Goal: Information Seeking & Learning: Compare options

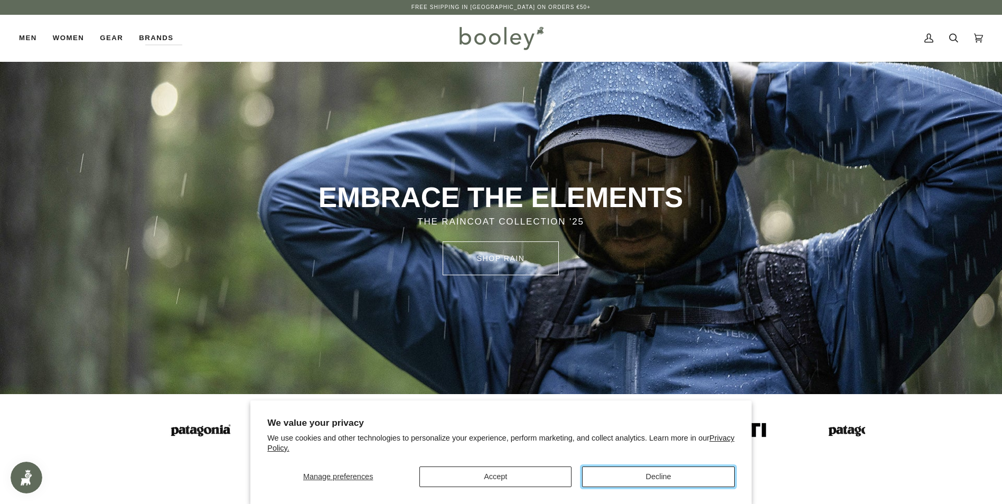
click at [637, 481] on button "Decline" at bounding box center [658, 477] width 152 height 21
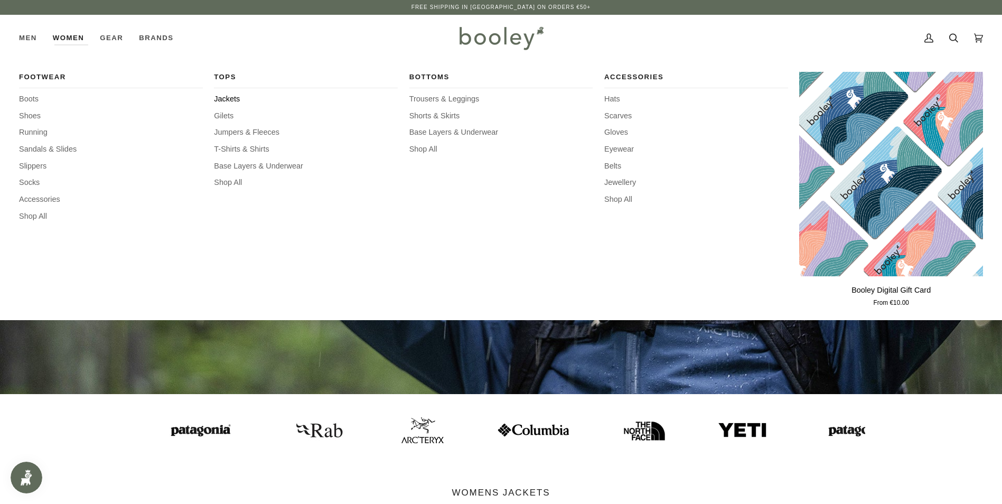
click at [227, 101] on span "Jackets" at bounding box center [306, 100] width 184 height 12
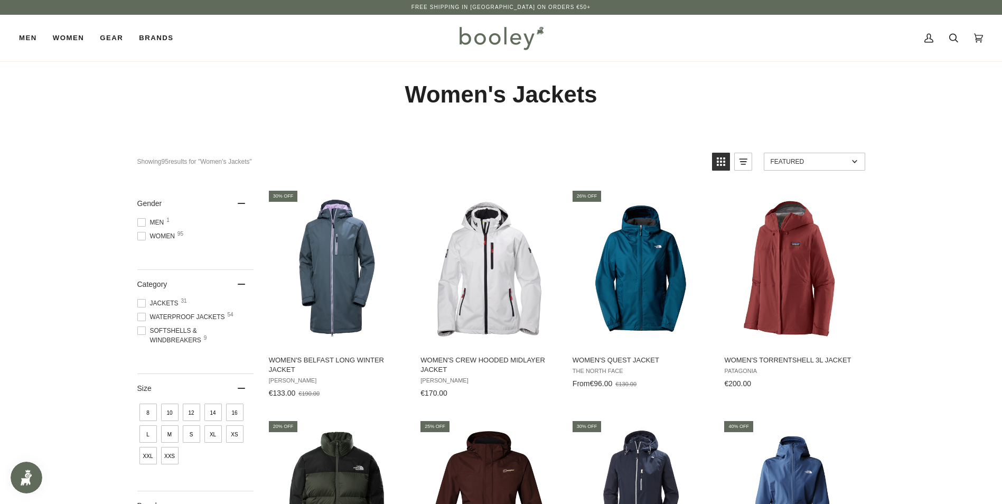
click at [142, 331] on span at bounding box center [141, 331] width 8 height 8
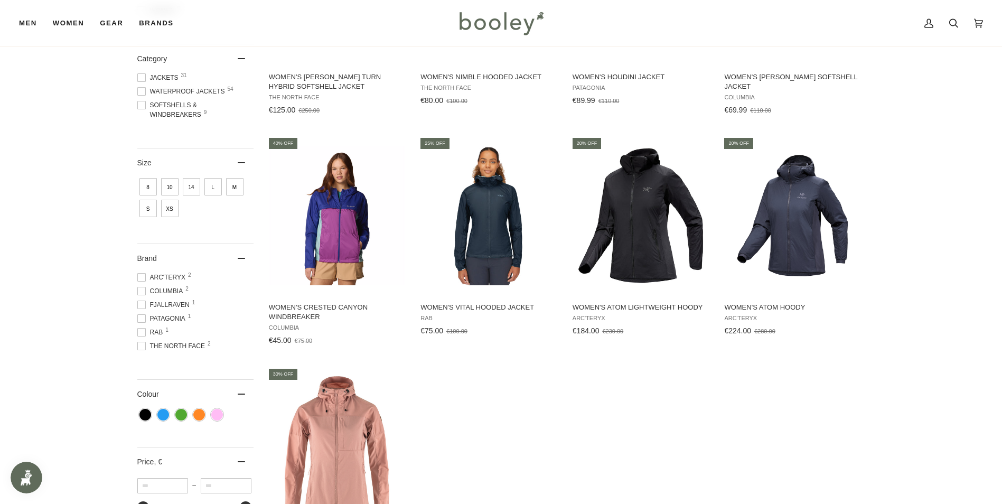
scroll to position [106, 0]
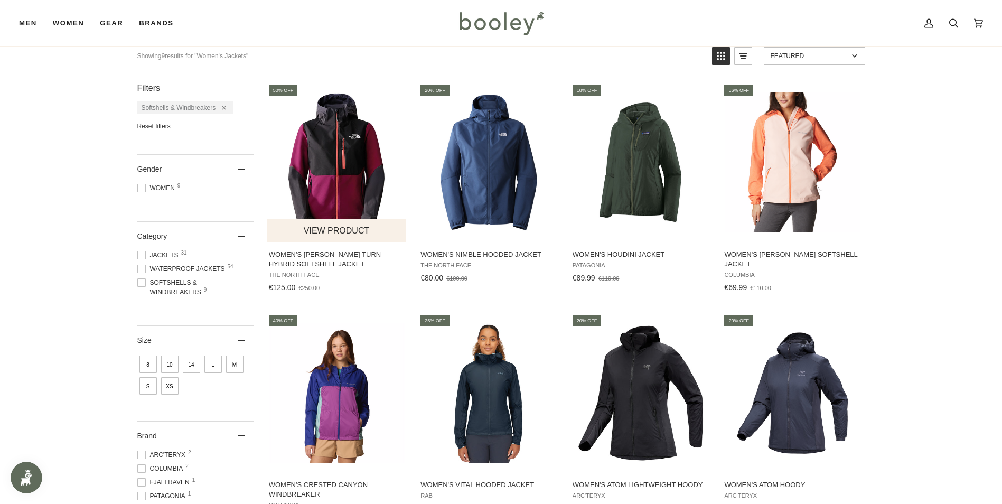
click at [305, 170] on img "Women's Dawn Turn Hybrid Softshell Jacket" at bounding box center [337, 162] width 140 height 140
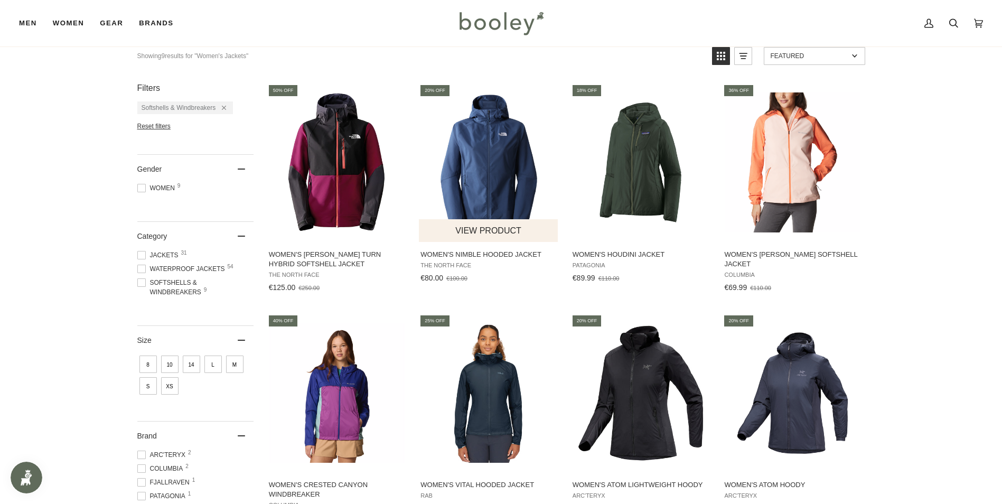
click at [484, 187] on img "Women's Nimble Hooded Jacket" at bounding box center [489, 162] width 140 height 140
click at [798, 172] on img "Women's Heather Canyon Softshell Jacket" at bounding box center [793, 162] width 140 height 140
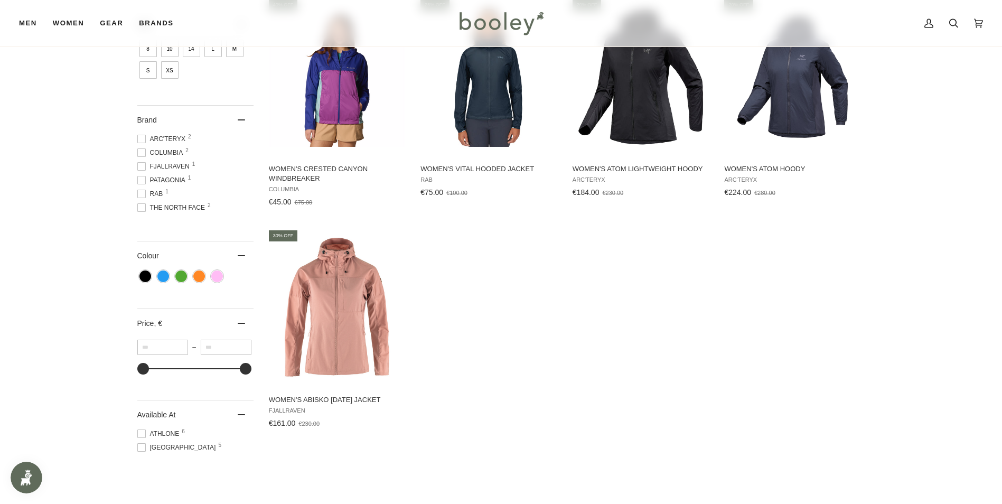
scroll to position [423, 0]
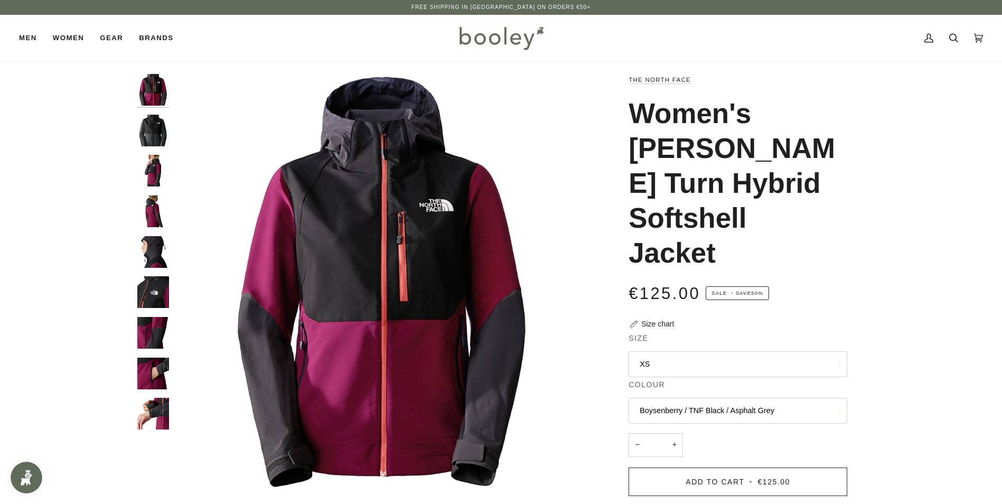
click at [159, 410] on img "The North Face Women's Dawn Turn Hybrid Softshell Jacket - Booley Galway" at bounding box center [153, 414] width 32 height 32
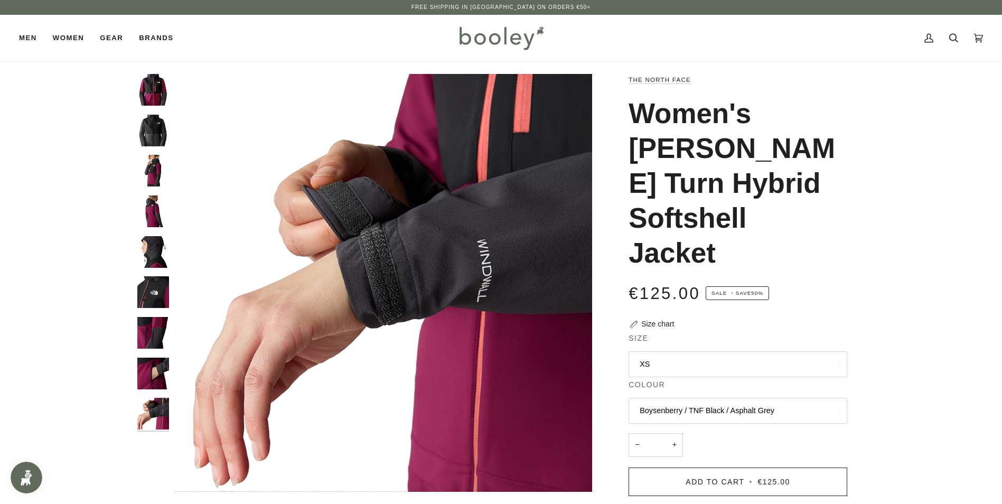
click at [162, 354] on div at bounding box center [155, 256] width 37 height 365
click at [155, 333] on img "The North Face Women's Dawn Turn Hybrid Softshell Jacket - Booley Galway" at bounding box center [153, 333] width 32 height 32
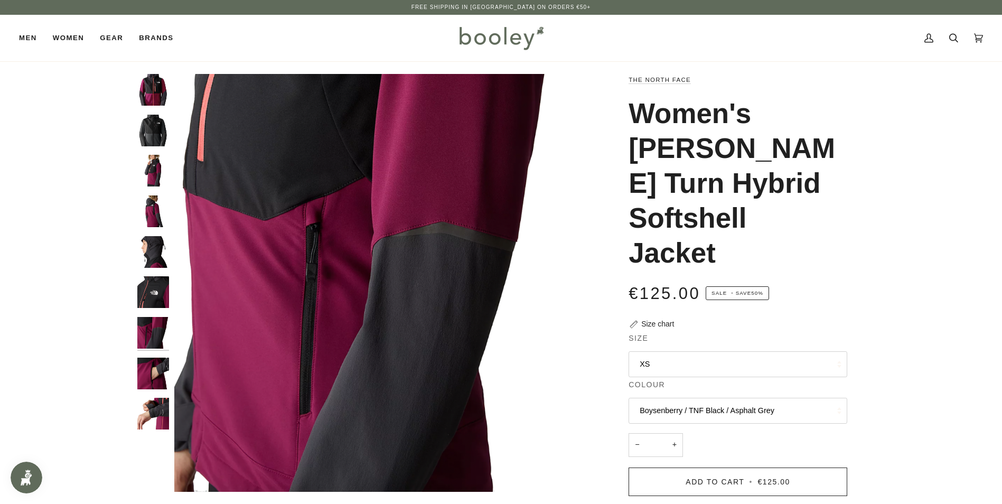
click at [155, 297] on img "The North Face Women's Dawn Turn Hybrid Softshell Jacket - Booley Galway" at bounding box center [153, 292] width 32 height 32
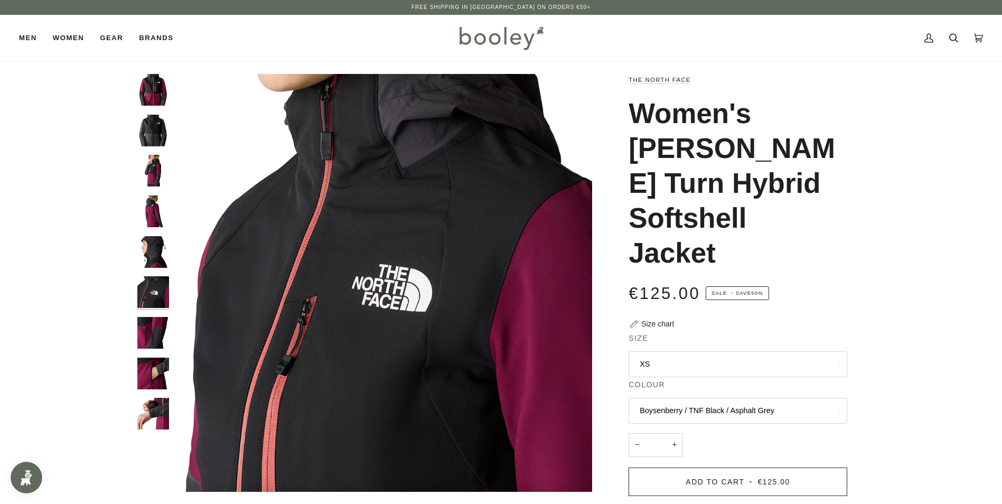
click at [153, 262] on img "The North Face Women's Dawn Turn Hybrid Softshell Jacket - Booley Galway" at bounding box center [153, 252] width 32 height 32
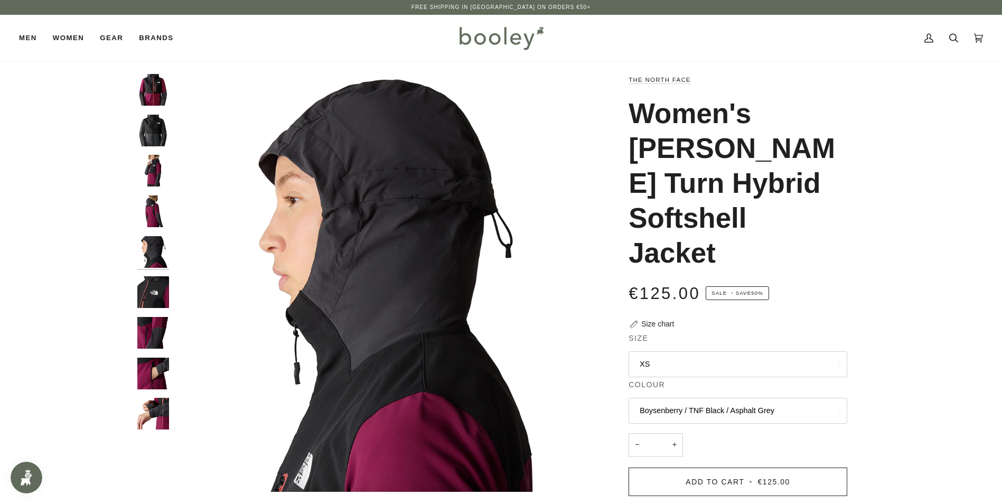
click at [159, 212] on img "The North Face Women's Dawn Turn Hybrid Softshell Jacket - Booley Galway" at bounding box center [153, 212] width 32 height 32
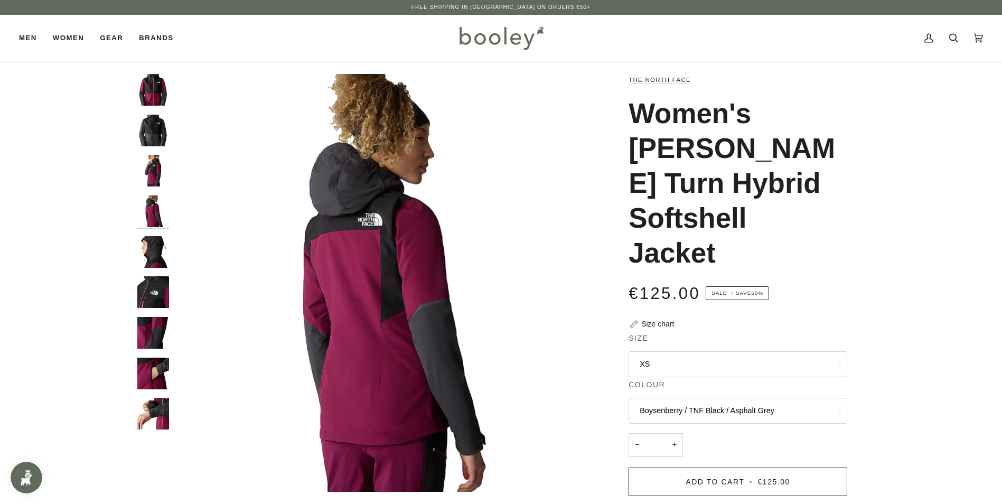
click at [153, 163] on img "The North Face Women's Dawn Turn Hybrid Softshell Jacket - Booley Galway" at bounding box center [153, 171] width 32 height 32
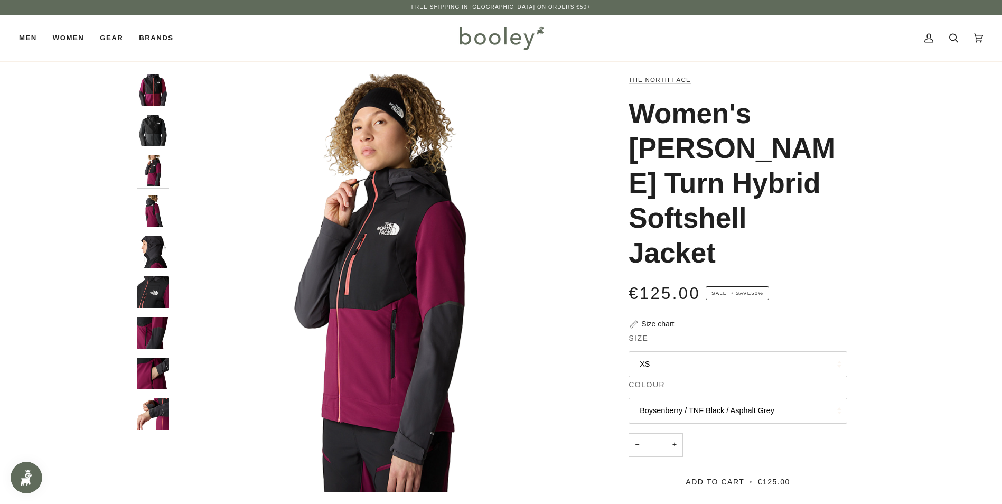
click at [153, 134] on img "The North Face Women's Dawn Turn Hybrid Softshell Jacket Asphalt Grey / TNF Bla…" at bounding box center [153, 131] width 32 height 32
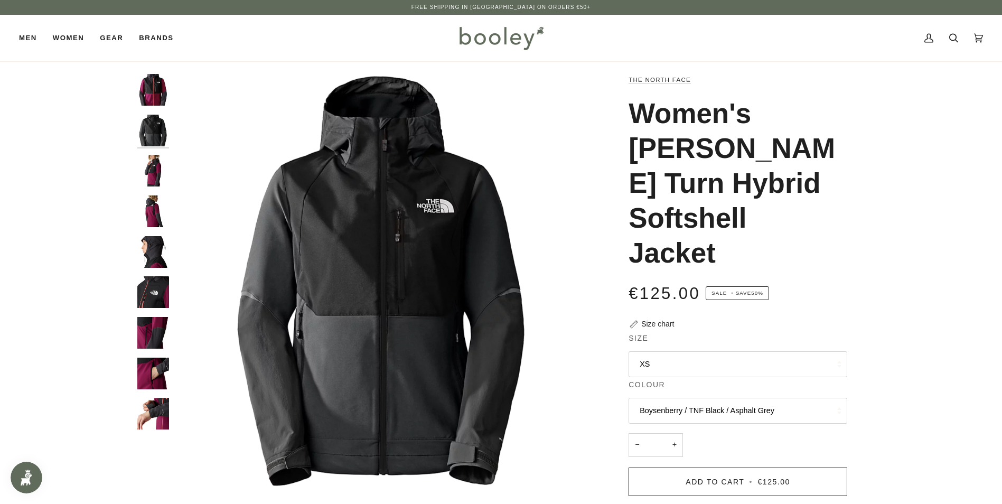
click at [148, 97] on img "The North Face Women's Dawn Turn Hybrid Softshell Jacket Boysenberry / TNF Blac…" at bounding box center [153, 90] width 32 height 32
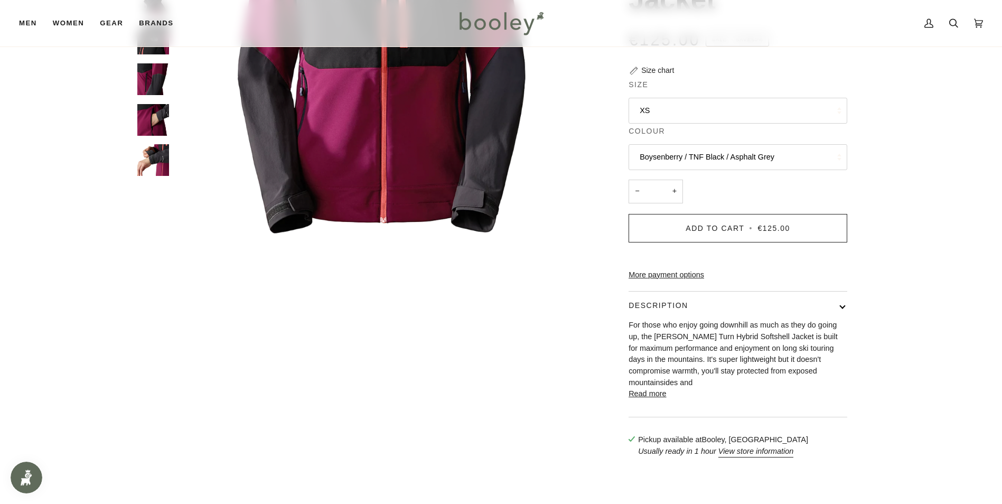
scroll to position [264, 0]
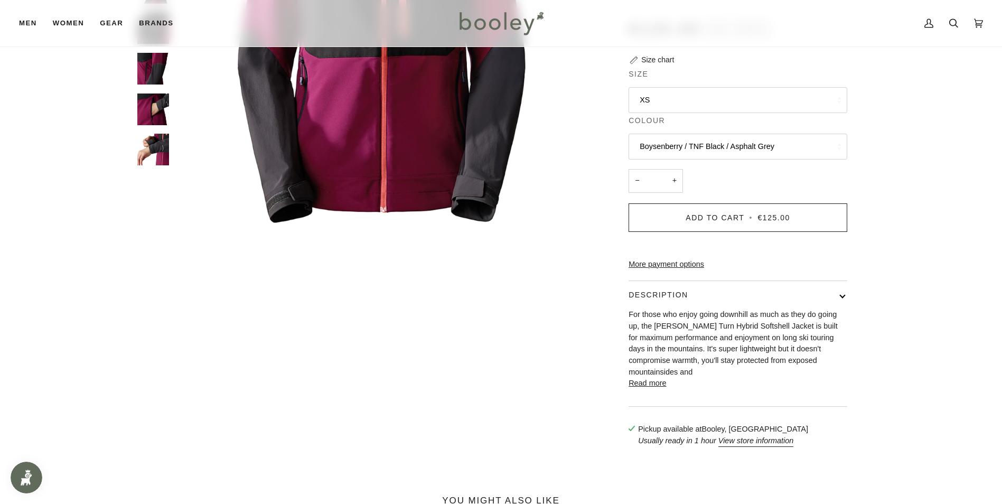
click at [650, 378] on button "Read more" at bounding box center [648, 384] width 38 height 12
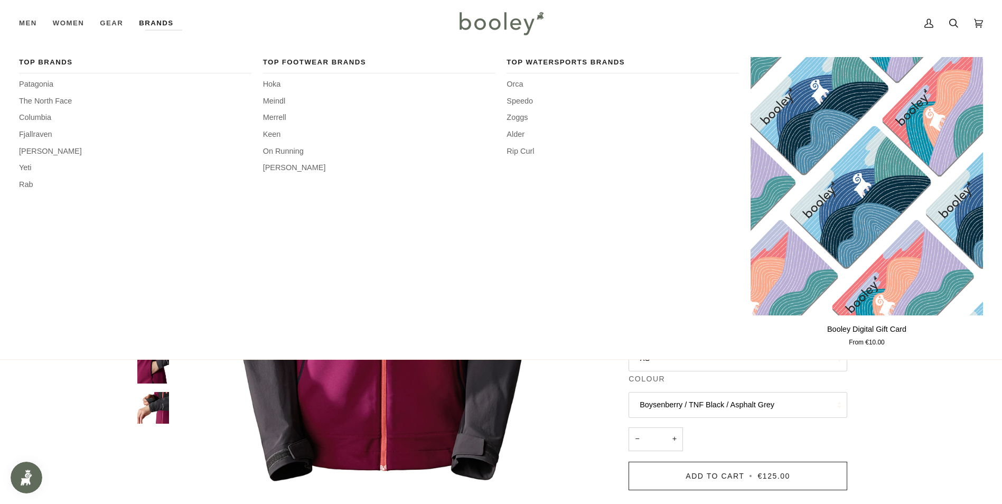
scroll to position [0, 0]
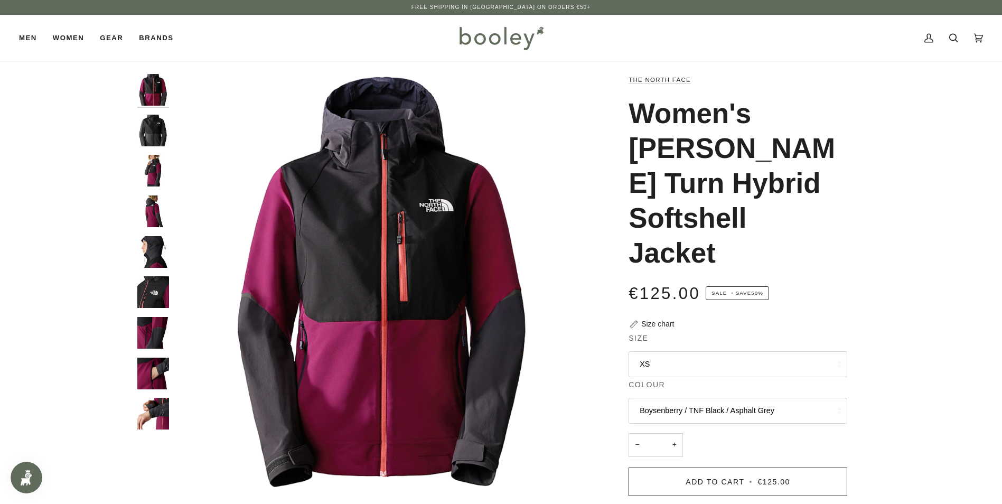
click at [702, 351] on button "XS" at bounding box center [738, 364] width 219 height 26
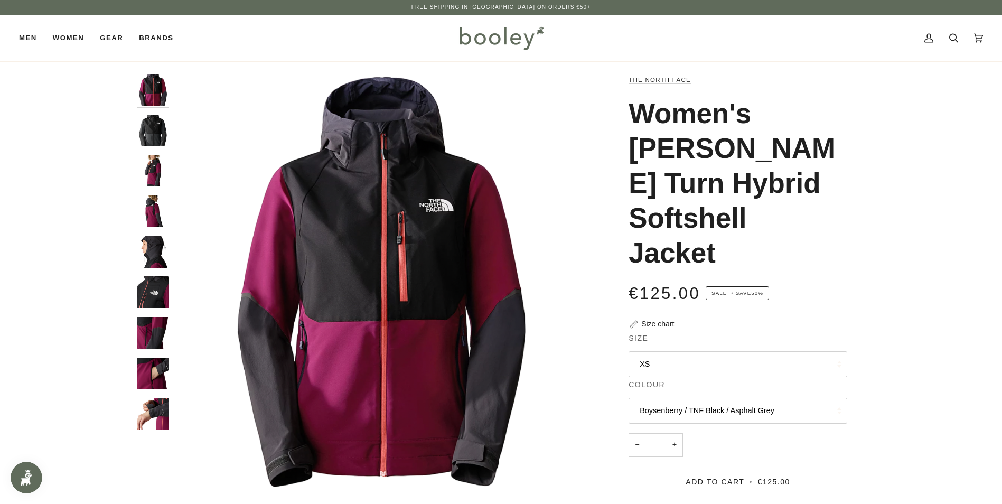
click at [745, 398] on button "Boysenberry / TNF Black / Asphalt Grey" at bounding box center [738, 411] width 219 height 26
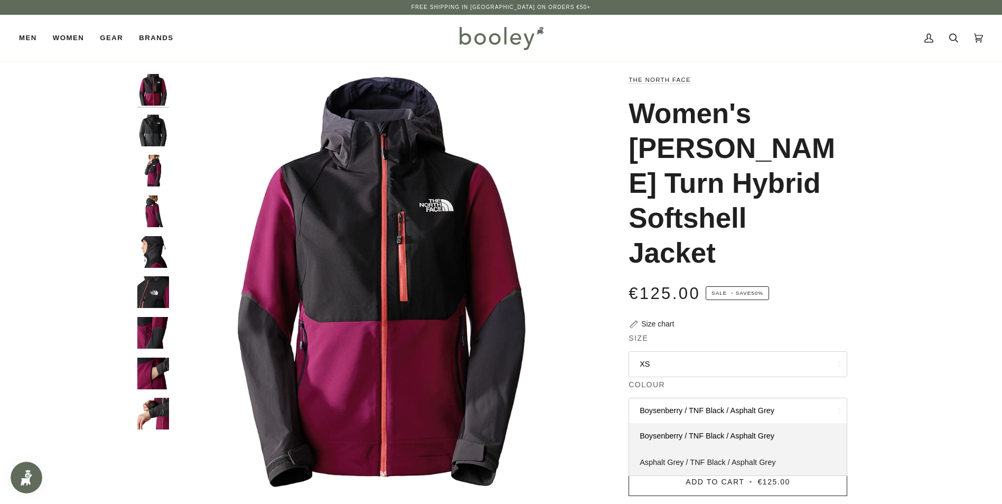
click at [737, 458] on span "Asphalt Grey / TNF Black / Asphalt Grey" at bounding box center [708, 462] width 136 height 8
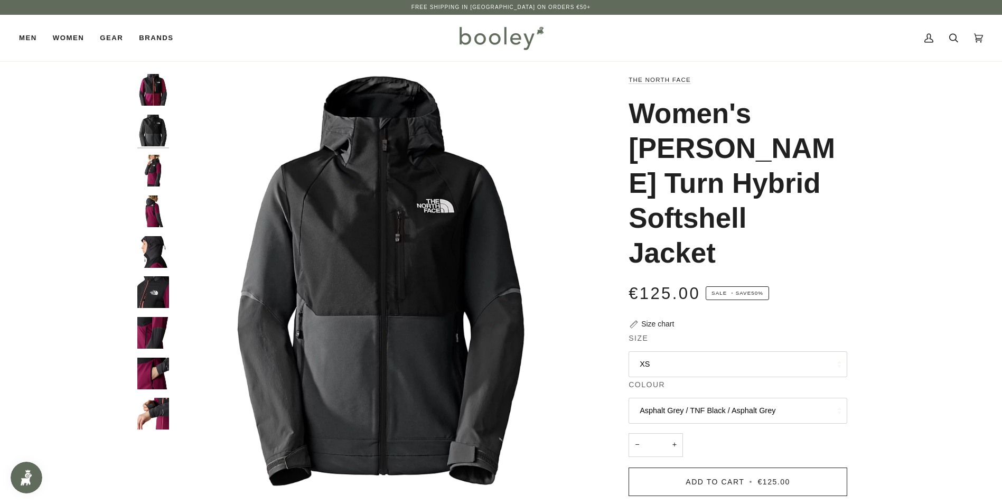
click at [696, 351] on button "XS" at bounding box center [738, 364] width 219 height 26
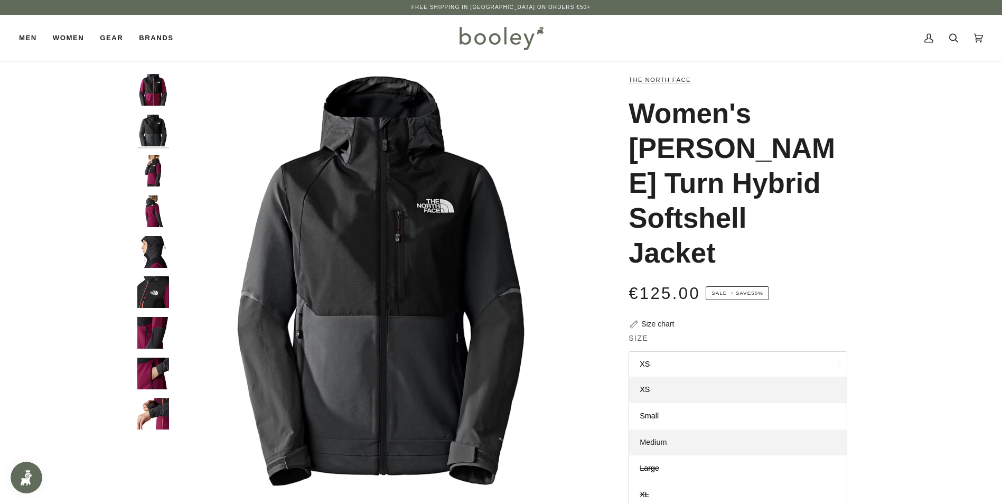
click at [675, 430] on link "Medium" at bounding box center [738, 443] width 218 height 26
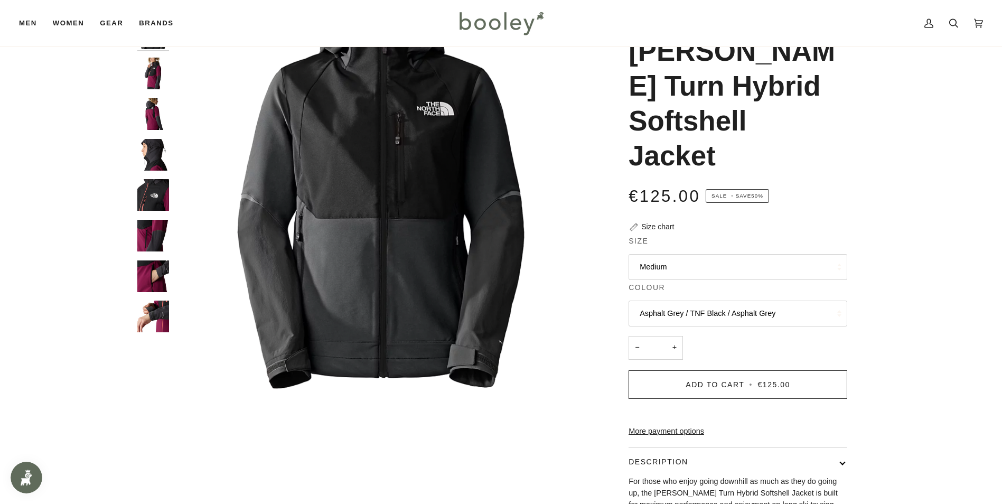
scroll to position [106, 0]
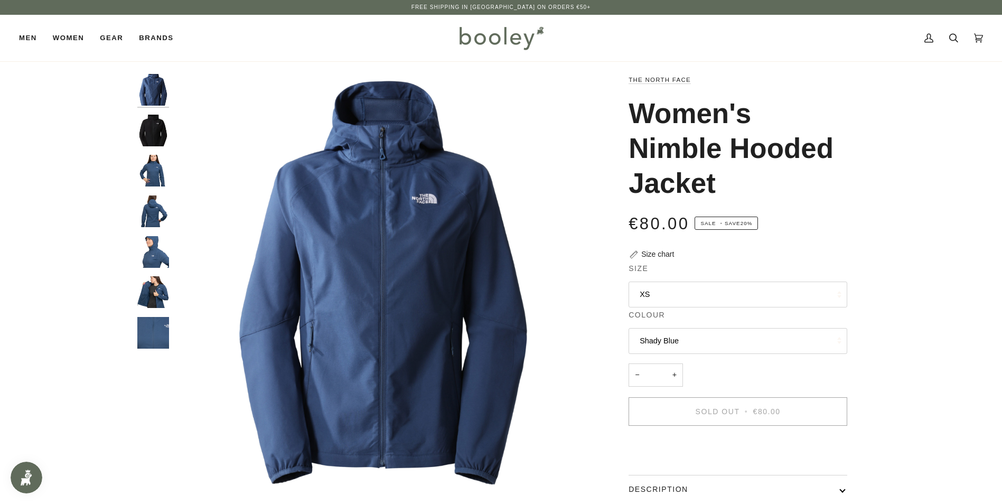
click at [146, 294] on img "The North Face Women's Apex Nimble Hooded Jacket - Booley Galway" at bounding box center [153, 292] width 32 height 32
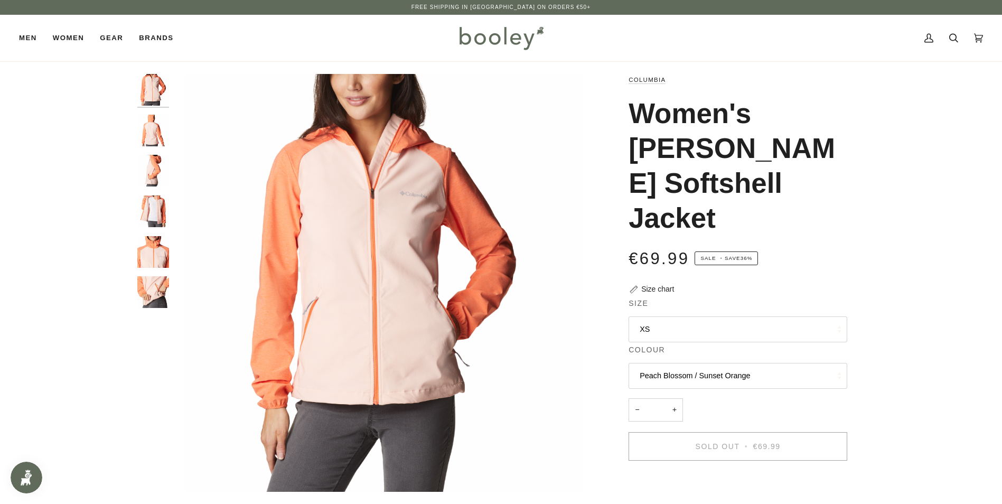
click at [152, 296] on img "Columbia Women's Heather Canyon Softshell Jacket Peach Blossom / Sunset Orange …" at bounding box center [153, 292] width 32 height 32
